Goal: Information Seeking & Learning: Check status

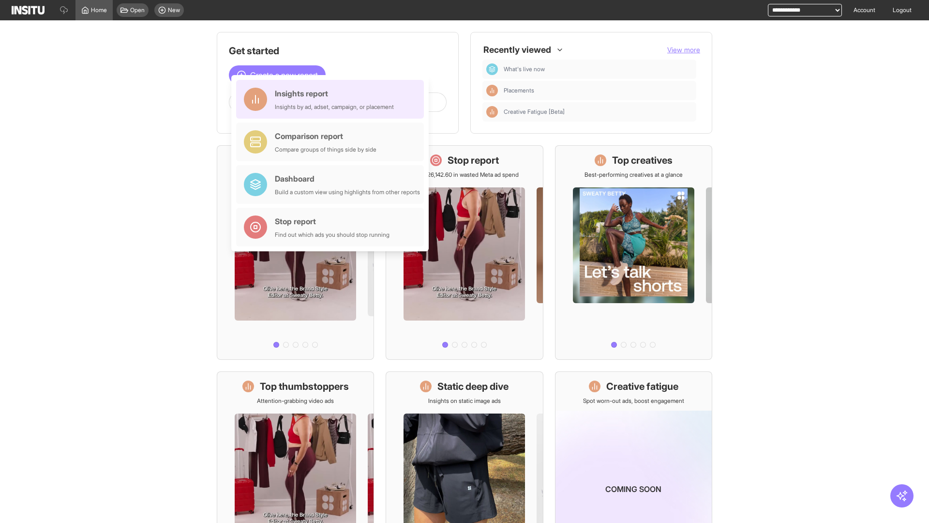
click at [333, 99] on div "Insights report Insights by ad, adset, campaign, or placement" at bounding box center [334, 99] width 119 height 23
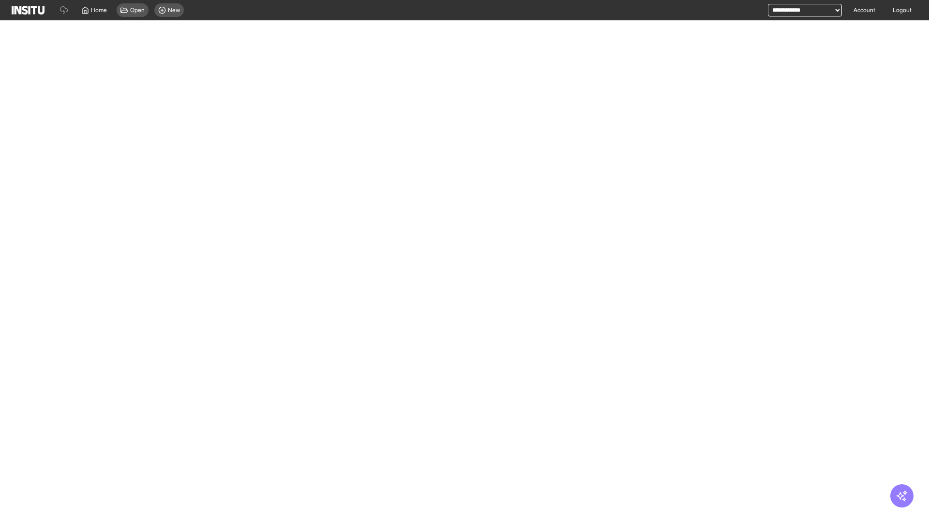
select select "**"
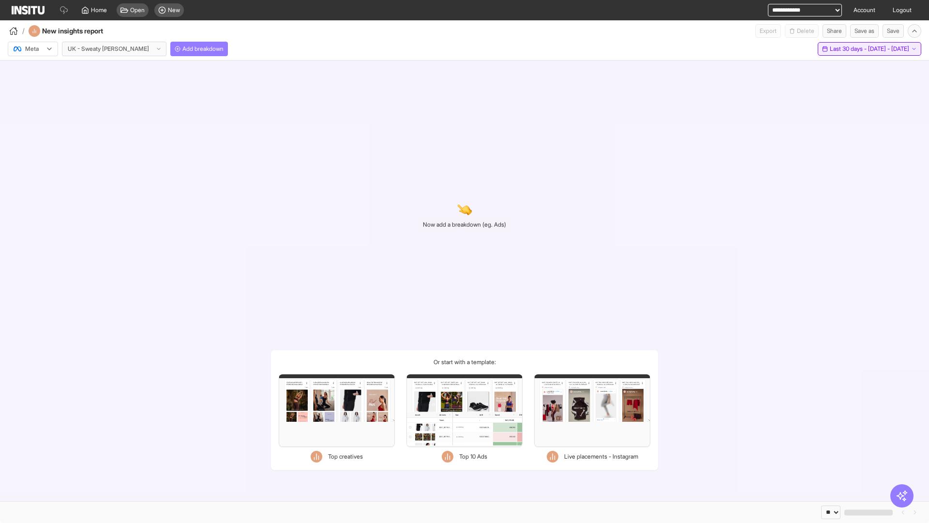
click at [848, 49] on span "Last 30 days - [DATE] - [DATE]" at bounding box center [869, 49] width 79 height 8
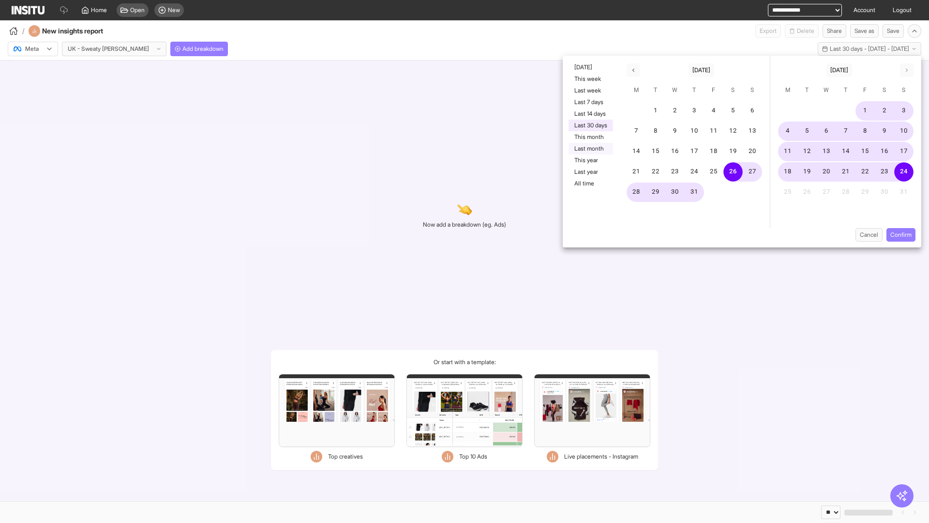
click at [590, 149] on button "Last month" at bounding box center [591, 149] width 45 height 12
